Goal: Check status: Check status

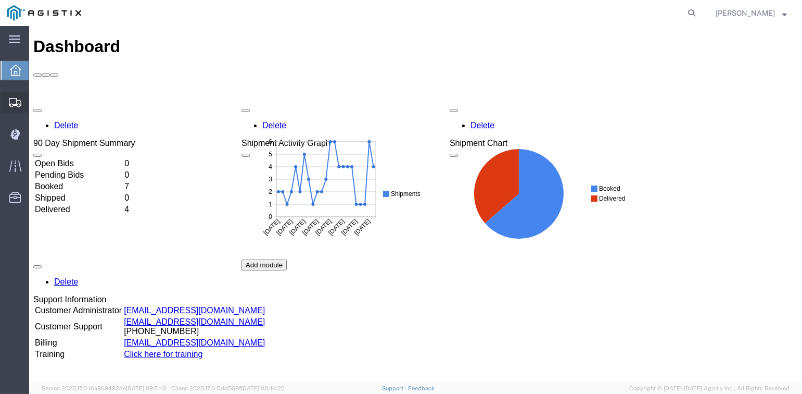
click at [13, 103] on icon at bounding box center [15, 102] width 12 height 9
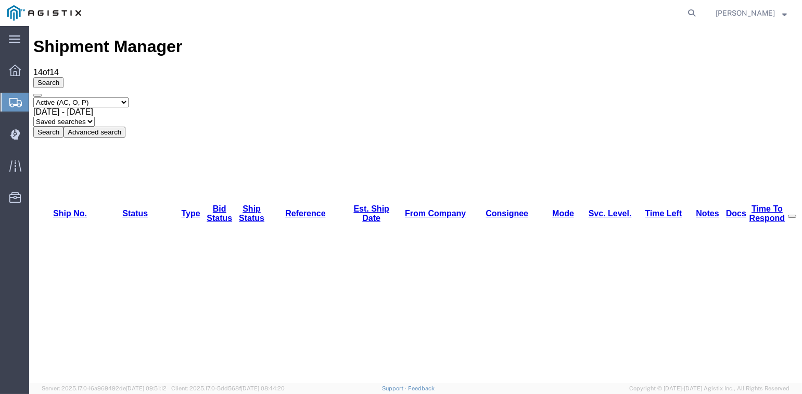
click at [124, 97] on select "Select status Active (AC, O, P) All Approved Awaiting Confirmation (AC) Booked …" at bounding box center [80, 102] width 95 height 10
select select "DLVD"
click at [33, 97] on select "Select status Active (AC, O, P) All Approved Awaiting Confirmation (AC) Booked …" at bounding box center [80, 102] width 95 height 10
click at [167, 107] on div "[DATE] - [DATE]" at bounding box center [415, 111] width 765 height 9
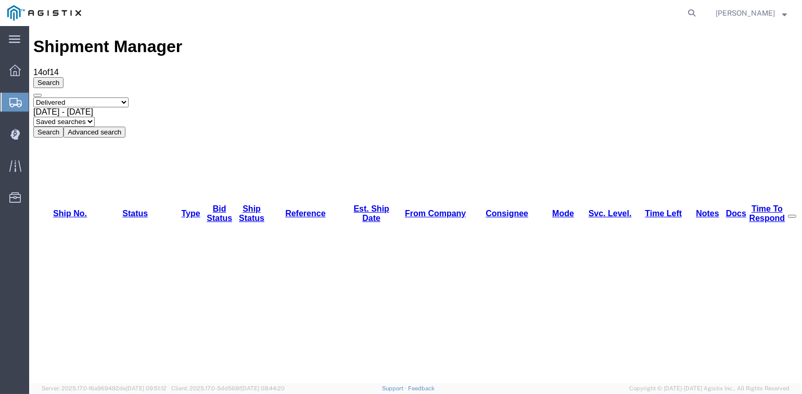
click at [64, 126] on button "Search" at bounding box center [48, 131] width 30 height 11
click at [125, 97] on select "Select status Active (AC, O, P) All Approved Awaiting Confirmation (AC) Booked …" at bounding box center [80, 102] width 95 height 10
select select "HOLD"
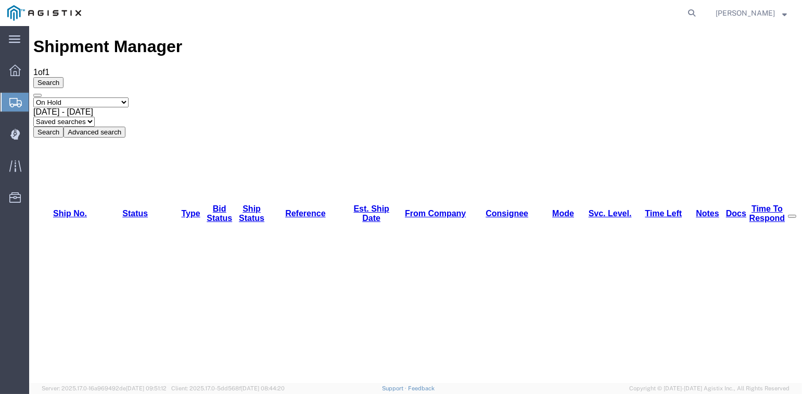
click at [33, 97] on select "Select status Active (AC, O, P) All Approved Awaiting Confirmation (AC) Booked …" at bounding box center [80, 102] width 95 height 10
click at [64, 126] on button "Search" at bounding box center [48, 131] width 30 height 11
click at [129, 97] on select "Select status Active (AC, O, P) All Approved Awaiting Confirmation (AC) Booked …" at bounding box center [80, 102] width 95 height 10
select select "ALL"
click at [33, 97] on select "Select status Active (AC, O, P) All Approved Awaiting Confirmation (AC) Booked …" at bounding box center [80, 102] width 95 height 10
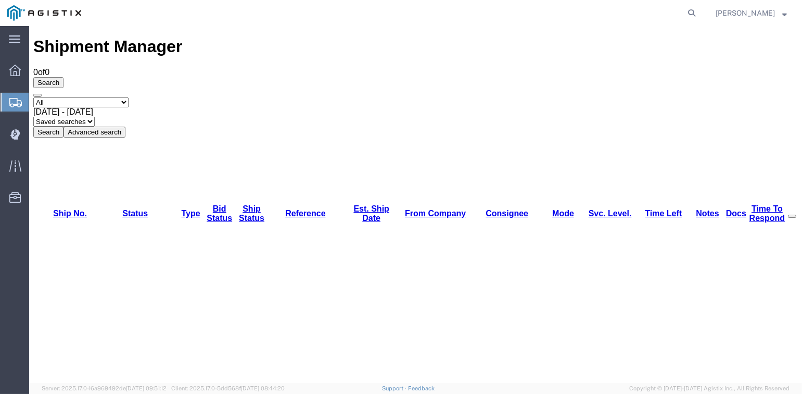
click at [64, 126] on button "Search" at bounding box center [48, 131] width 30 height 11
click at [127, 97] on select "Select status Active (AC, O, P) All Approved Awaiting Confirmation (AC) Booked …" at bounding box center [80, 102] width 95 height 10
click at [33, 97] on select "Select status Active (AC, O, P) All Approved Awaiting Confirmation (AC) Booked …" at bounding box center [80, 102] width 95 height 10
click at [125, 126] on button "Advanced search" at bounding box center [95, 131] width 62 height 11
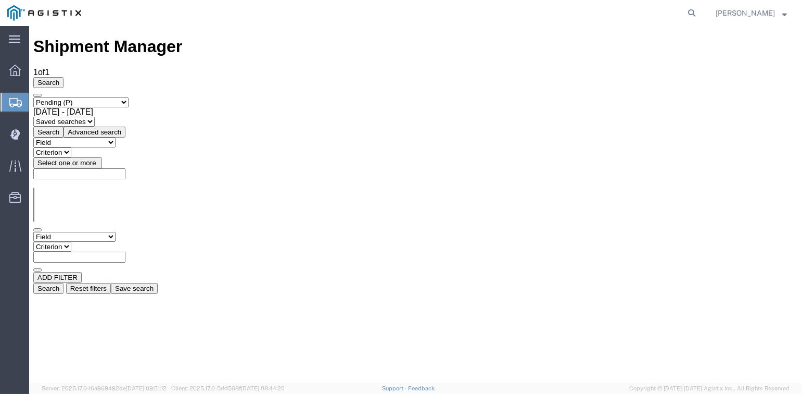
click at [108, 97] on select "Select status Active (AC, O, P) All Approved Awaiting Confirmation (AC) Booked …" at bounding box center [80, 102] width 95 height 10
select select "HOLD"
click at [33, 97] on select "Select status Active (AC, O, P) All Approved Awaiting Confirmation (AC) Booked …" at bounding box center [80, 102] width 95 height 10
click at [64, 126] on button "Search" at bounding box center [48, 131] width 30 height 11
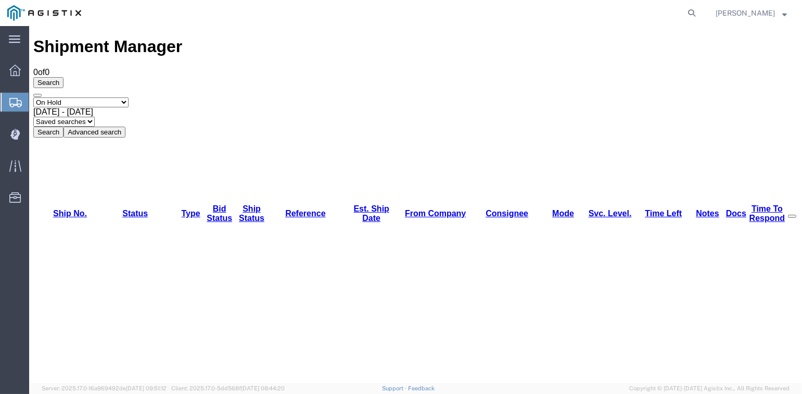
click at [105, 97] on select "Select status Active (AC, O, P) All Approved Awaiting Confirmation (AC) Booked …" at bounding box center [80, 102] width 95 height 10
select select "DLVD"
click at [33, 97] on select "Select status Active (AC, O, P) All Approved Awaiting Confirmation (AC) Booked …" at bounding box center [80, 102] width 95 height 10
click at [64, 126] on button "Search" at bounding box center [48, 131] width 30 height 11
click at [93, 97] on select "Select status Active (AC, O, P) All Approved Awaiting Confirmation (AC) Booked …" at bounding box center [80, 102] width 95 height 10
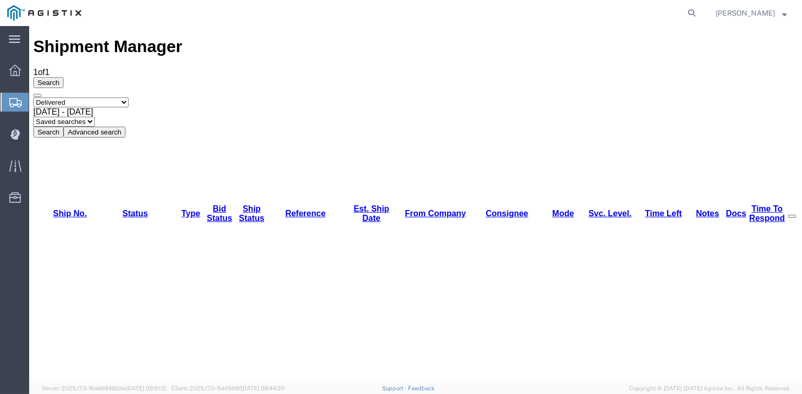
select select "CLOS"
click at [33, 97] on select "Select status Active (AC, O, P) All Approved Awaiting Confirmation (AC) Booked …" at bounding box center [80, 102] width 95 height 10
click at [64, 126] on button "Search" at bounding box center [48, 131] width 30 height 11
click at [125, 97] on select "Select status Active (AC, O, P) All Approved Awaiting Confirmation (AC) Booked …" at bounding box center [80, 102] width 95 height 10
select select "BOOK"
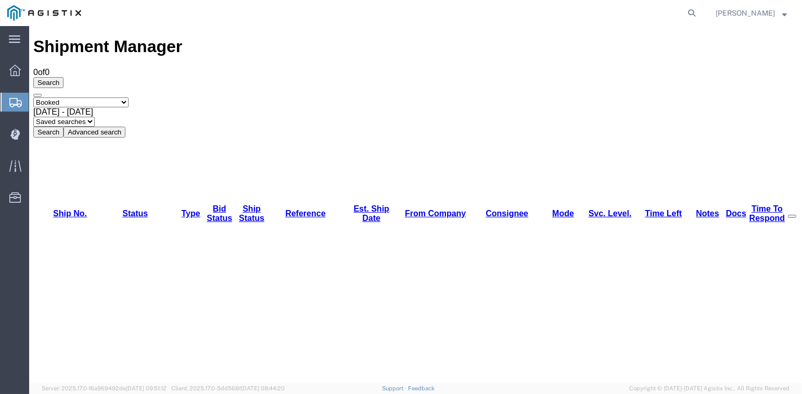
click at [33, 97] on select "Select status Active (AC, O, P) All Approved Awaiting Confirmation (AC) Booked …" at bounding box center [80, 102] width 95 height 10
click at [64, 126] on button "Search" at bounding box center [48, 131] width 30 height 11
click at [93, 97] on select "Select status Active (AC, O, P) All Approved Awaiting Confirmation (AC) Booked …" at bounding box center [80, 102] width 95 height 10
select select "APRD"
click at [33, 97] on select "Select status Active (AC, O, P) All Approved Awaiting Confirmation (AC) Booked …" at bounding box center [80, 102] width 95 height 10
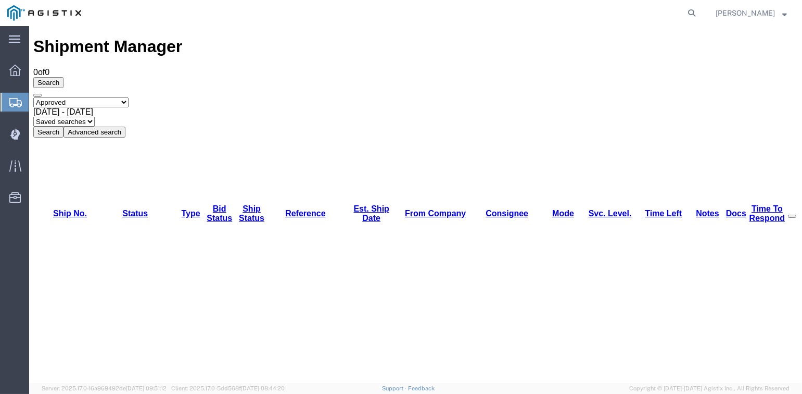
click at [64, 126] on button "Search" at bounding box center [48, 131] width 30 height 11
click at [73, 97] on select "Select status Active (AC, O, P) All Approved Awaiting Confirmation (AC) Booked …" at bounding box center [80, 102] width 95 height 10
select select "ALL"
click at [33, 97] on select "Select status Active (AC, O, P) All Approved Awaiting Confirmation (AC) Booked …" at bounding box center [80, 102] width 95 height 10
click at [64, 126] on button "Search" at bounding box center [48, 131] width 30 height 11
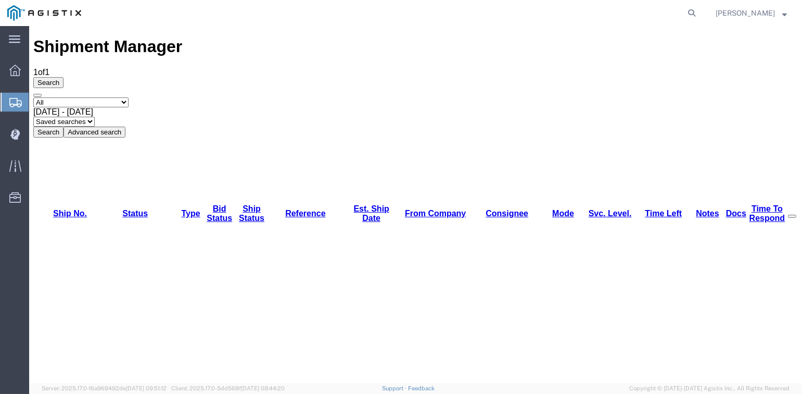
click at [72, 97] on select "Select status Active (AC, O, P) All Approved Awaiting Confirmation (AC) Booked …" at bounding box center [80, 102] width 95 height 10
select select "ACTIVE"
click at [33, 97] on select "Select status Active (AC, O, P) All Approved Awaiting Confirmation (AC) Booked …" at bounding box center [80, 102] width 95 height 10
click at [64, 126] on button "Search" at bounding box center [48, 131] width 30 height 11
click at [0, 0] on span "Shipment Manager" at bounding box center [0, 0] width 0 height 0
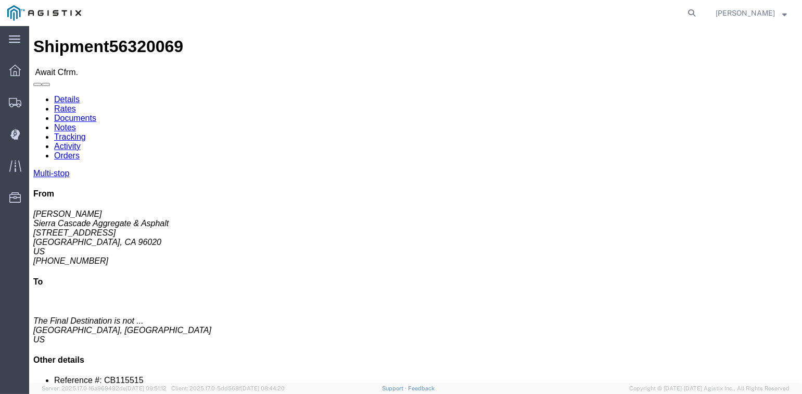
click link "Tracking"
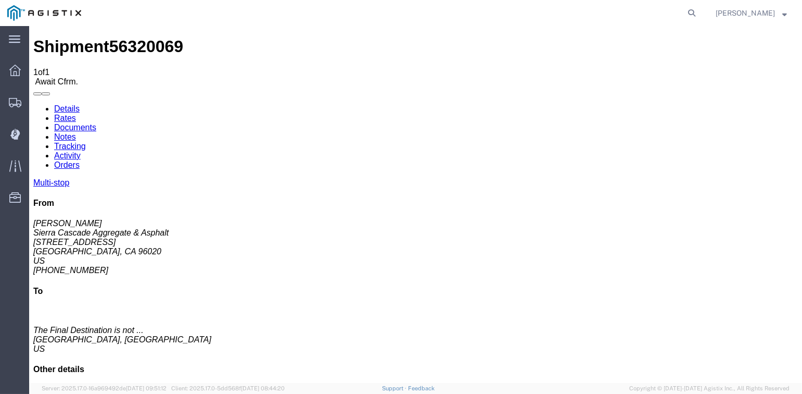
click at [96, 123] on link "Documents" at bounding box center [75, 127] width 42 height 9
click at [13, 100] on icon at bounding box center [15, 102] width 12 height 9
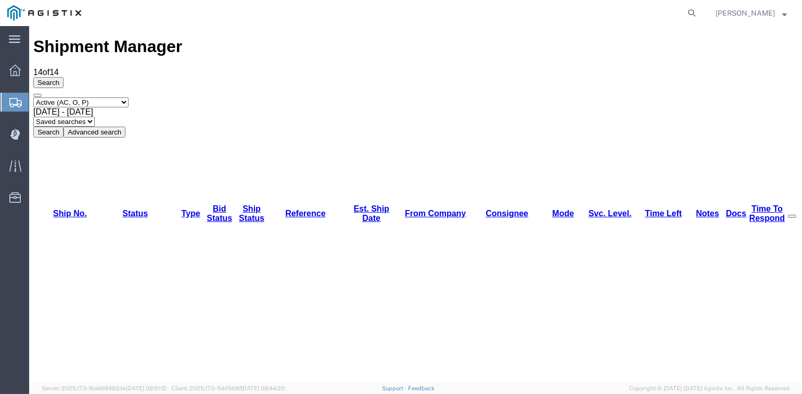
click at [93, 107] on span "[DATE] - [DATE]" at bounding box center [63, 111] width 60 height 9
click at [64, 126] on button "Search" at bounding box center [48, 131] width 30 height 11
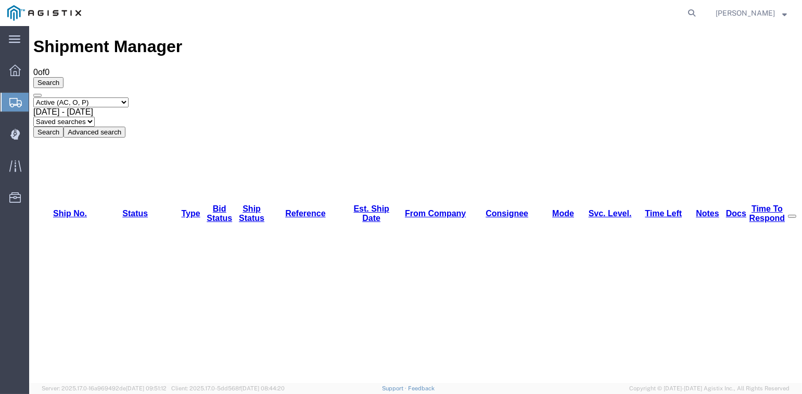
click at [119, 97] on select "Select status Active (AC, O, P) All Approved Awaiting Confirmation (AC) Booked …" at bounding box center [80, 102] width 95 height 10
select select "ALL"
click at [33, 97] on select "Select status Active (AC, O, P) All Approved Awaiting Confirmation (AC) Booked …" at bounding box center [80, 102] width 95 height 10
click at [64, 126] on button "Search" at bounding box center [48, 131] width 30 height 11
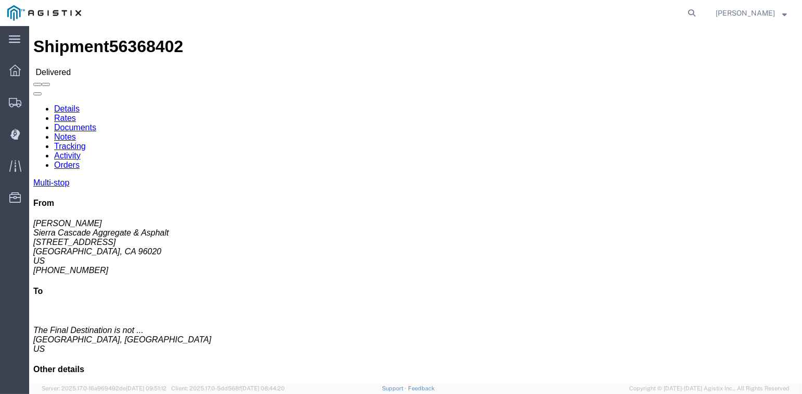
click link "Tracking"
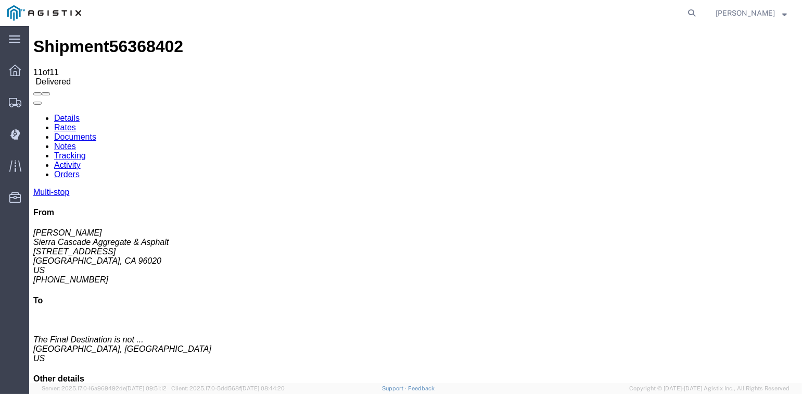
click at [96, 132] on link "Documents" at bounding box center [75, 136] width 42 height 9
click at [76, 142] on link "Notes" at bounding box center [65, 146] width 22 height 9
click at [61, 113] on link "Details" at bounding box center [67, 117] width 26 height 9
